Goal: Transaction & Acquisition: Purchase product/service

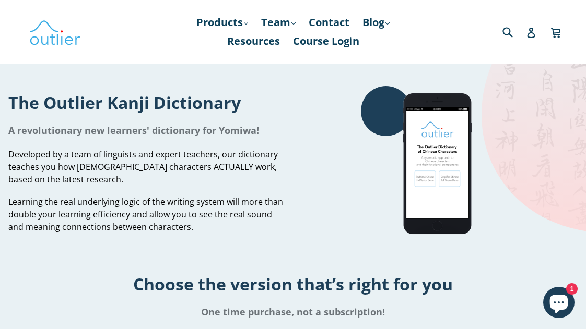
click at [248, 30] on icon at bounding box center [555, 32] width 9 height 8
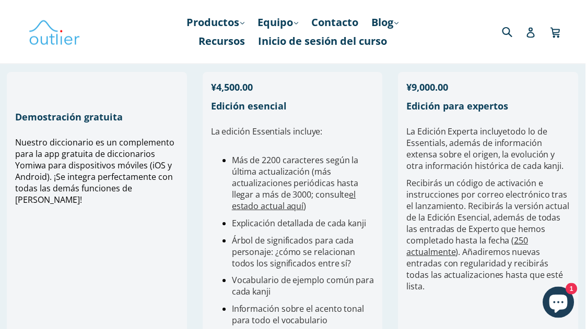
scroll to position [300, 0]
click at [69, 123] on font "Demostración gratuita" at bounding box center [70, 116] width 108 height 13
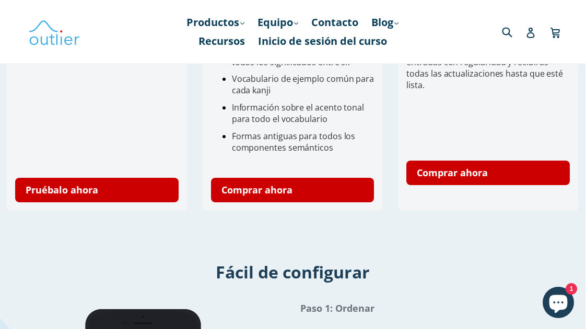
scroll to position [517, 0]
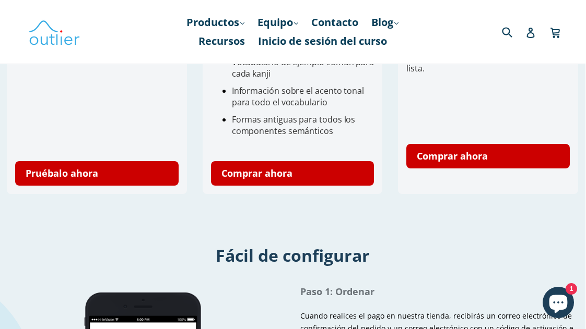
click at [86, 175] on font "Pruébalo ahora" at bounding box center [62, 173] width 73 height 13
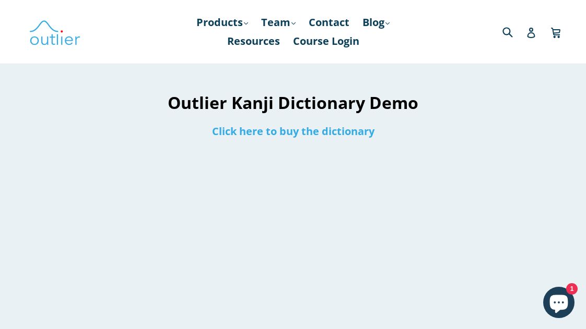
click at [282, 133] on link "Click here to buy the dictionary" at bounding box center [293, 131] width 162 height 14
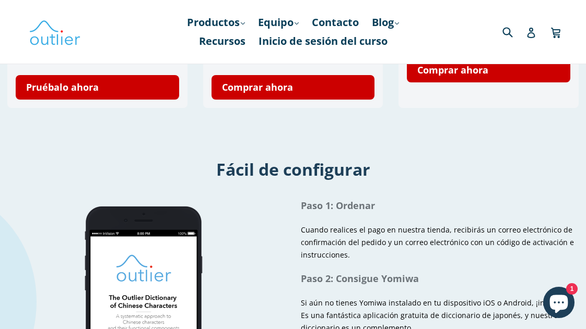
scroll to position [600, 0]
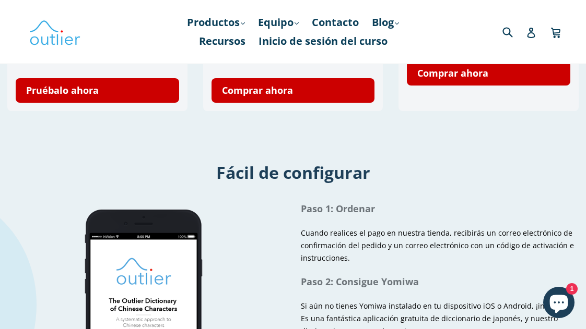
click at [92, 103] on link "Pruébalo ahora" at bounding box center [97, 90] width 163 height 25
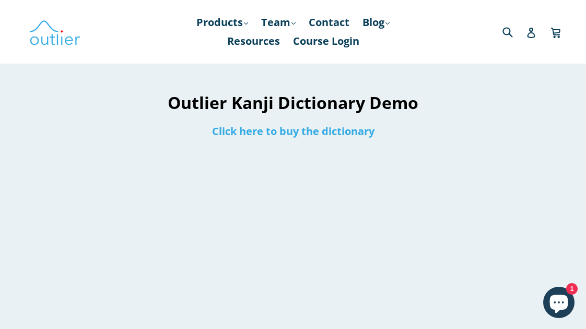
click at [314, 136] on link "Click here to buy the dictionary" at bounding box center [293, 131] width 162 height 14
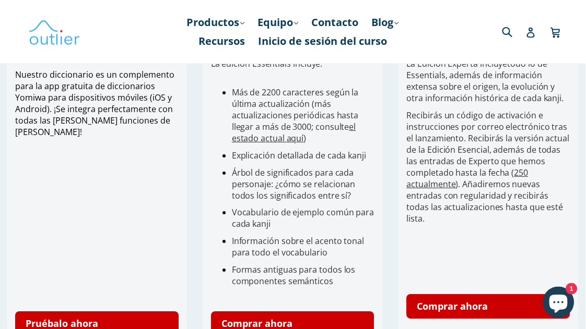
scroll to position [402, 0]
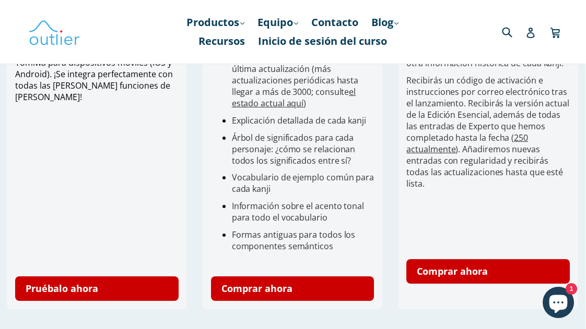
click at [292, 301] on link "Comprar ahora" at bounding box center [292, 289] width 163 height 25
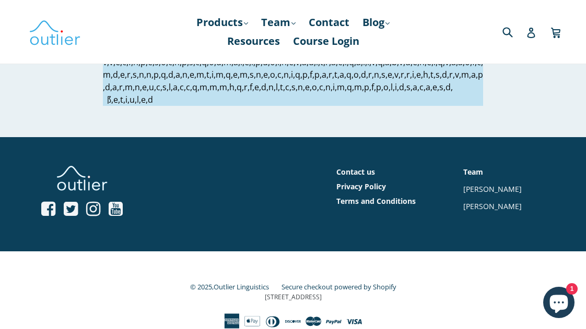
scroll to position [1444, 0]
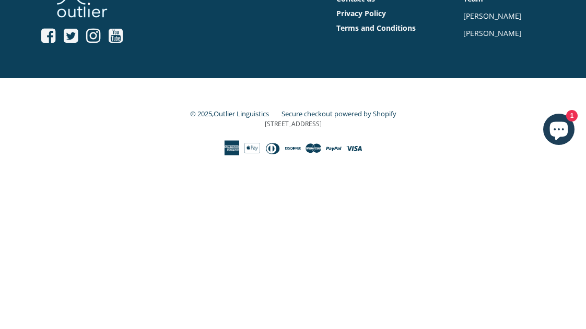
click at [114, 201] on icon "Open YouTube profile" at bounding box center [116, 209] width 14 height 17
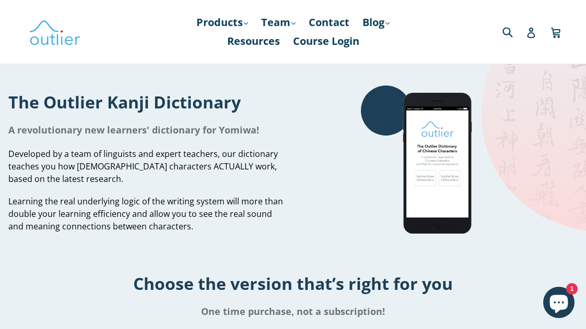
scroll to position [0, 0]
